Goal: Transaction & Acquisition: Purchase product/service

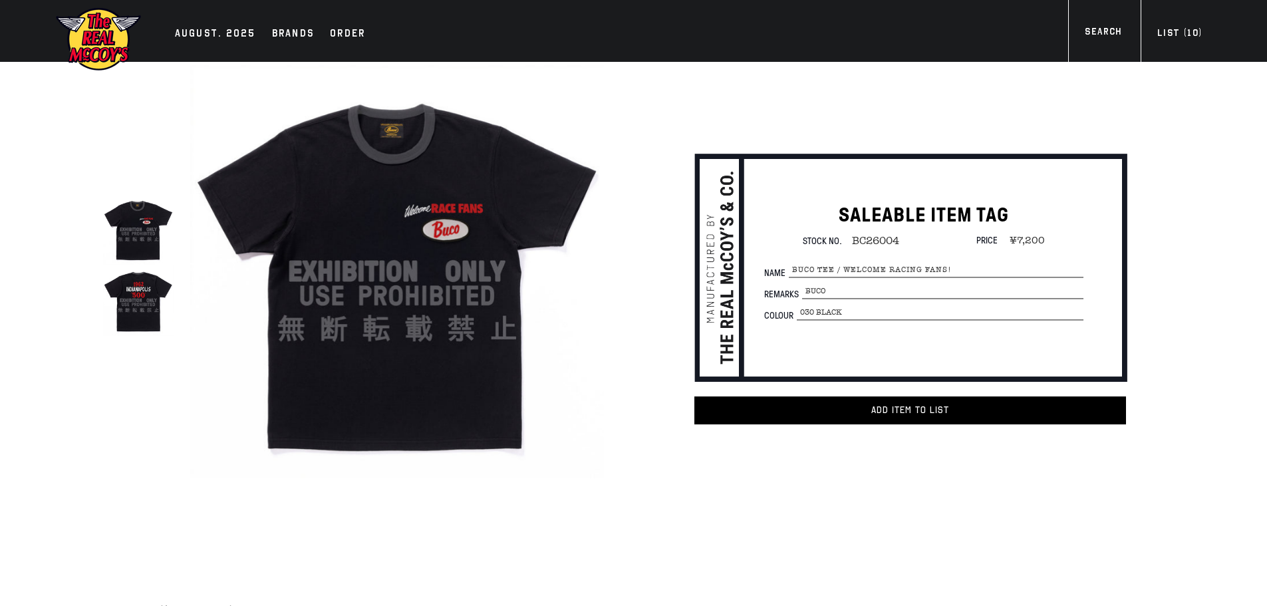
click at [160, 259] on img at bounding box center [138, 229] width 70 height 70
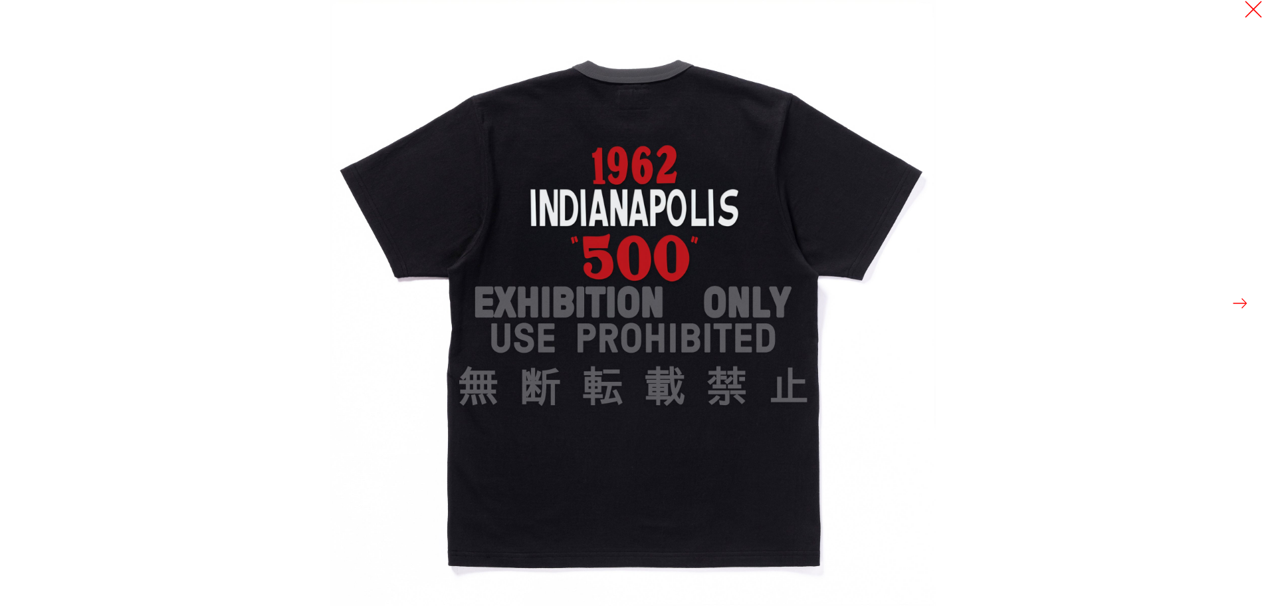
click at [1245, 9] on button at bounding box center [1254, 9] width 19 height 19
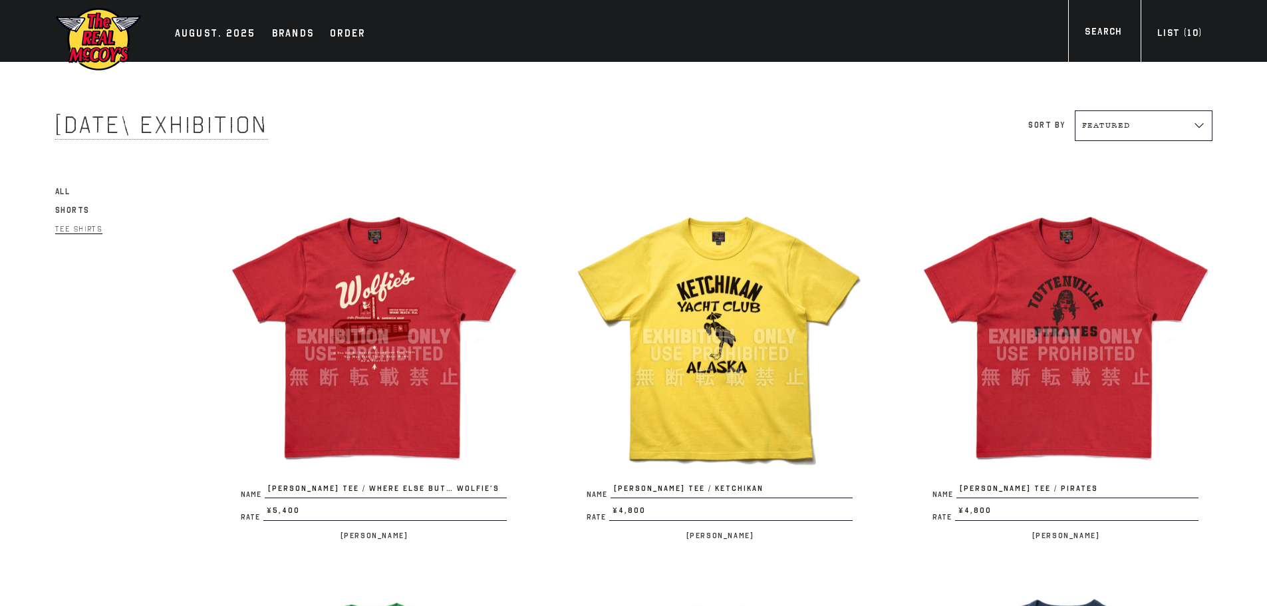
click at [103, 231] on li "Tee Shirts" at bounding box center [115, 227] width 120 height 17
click at [100, 231] on span "Tee Shirts" at bounding box center [78, 229] width 47 height 10
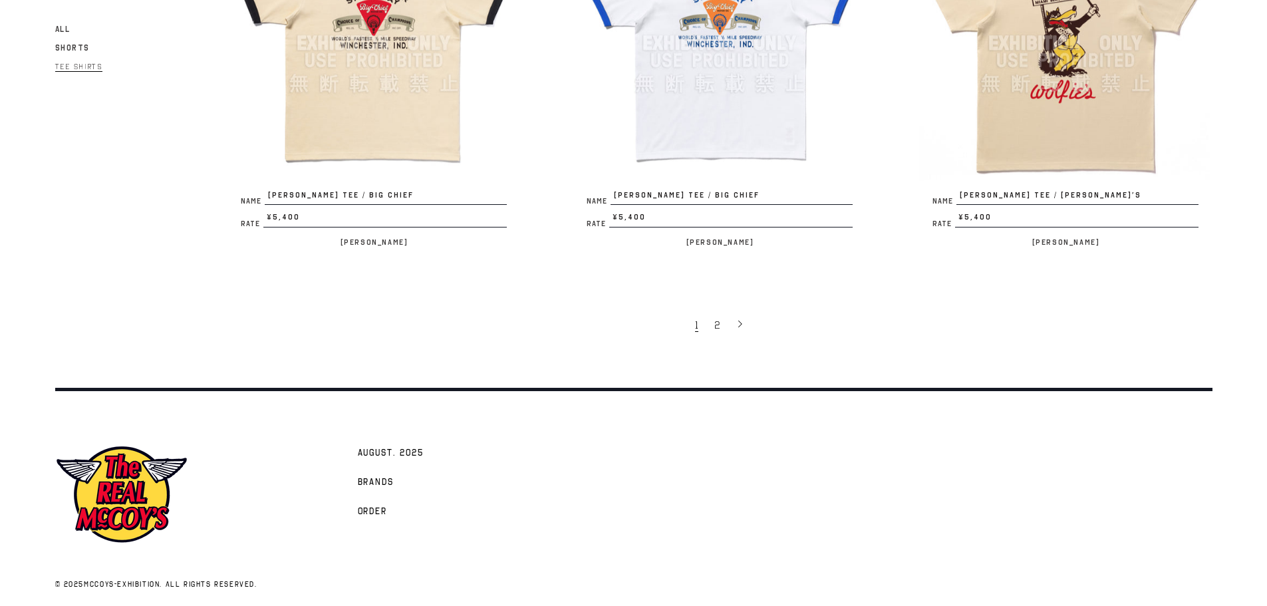
scroll to position [3015, 0]
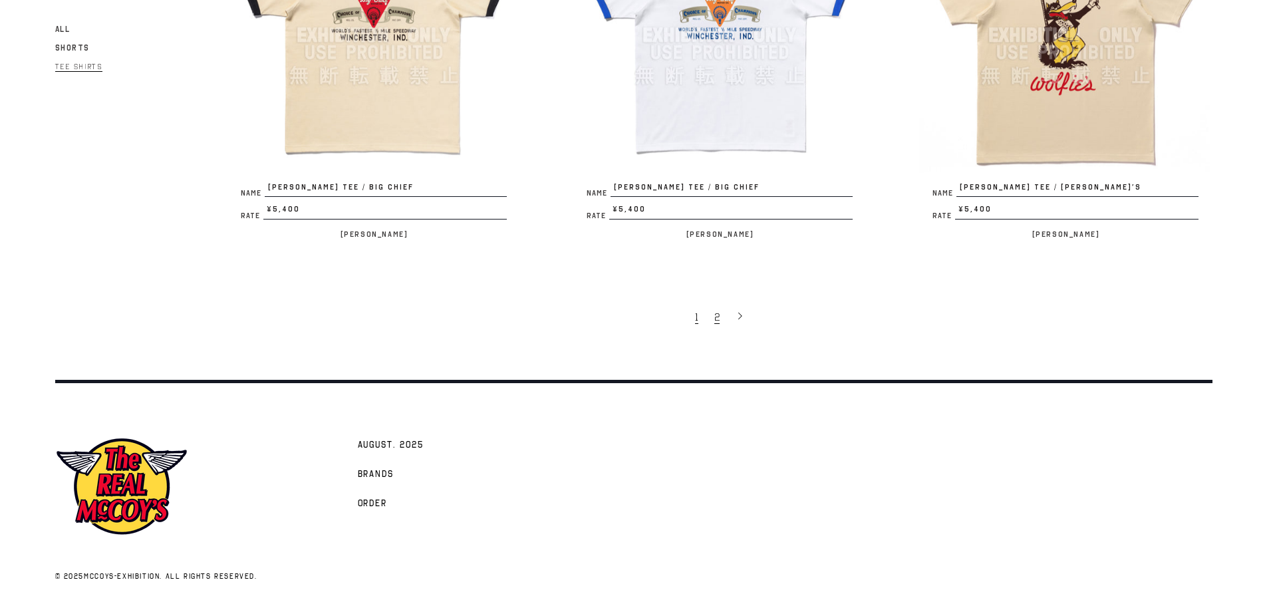
click at [718, 320] on span "2" at bounding box center [716, 316] width 5 height 13
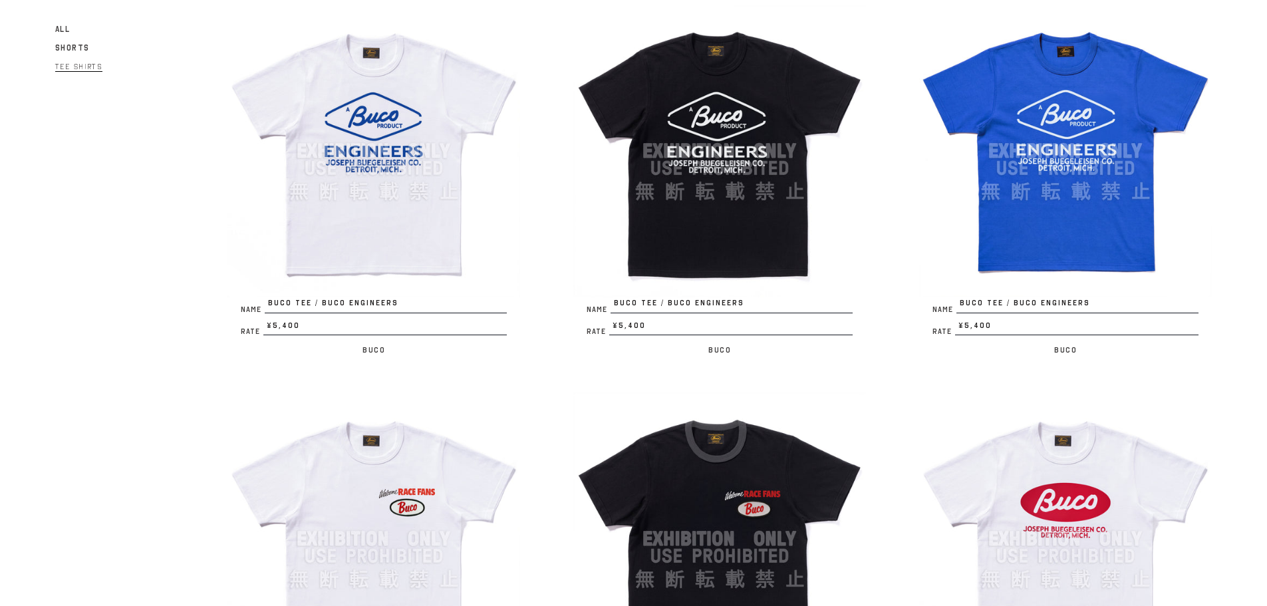
scroll to position [1928, 0]
